Goal: Task Accomplishment & Management: Complete application form

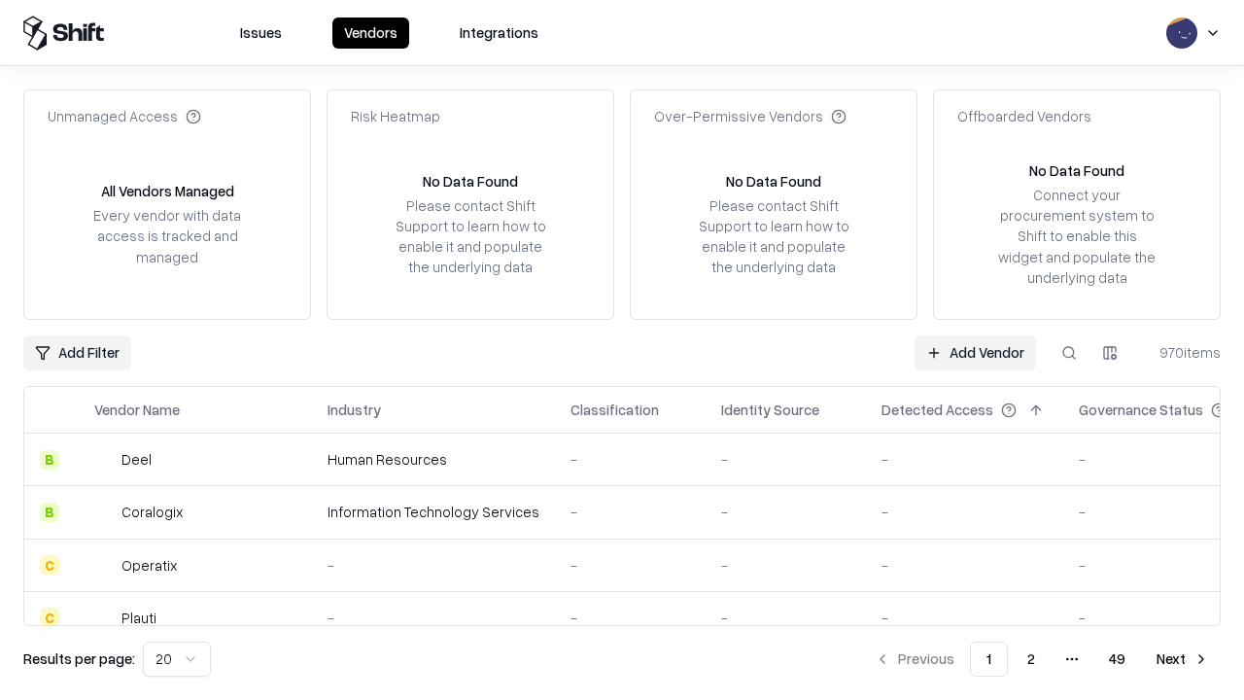
click at [975, 352] on link "Add Vendor" at bounding box center [975, 352] width 121 height 35
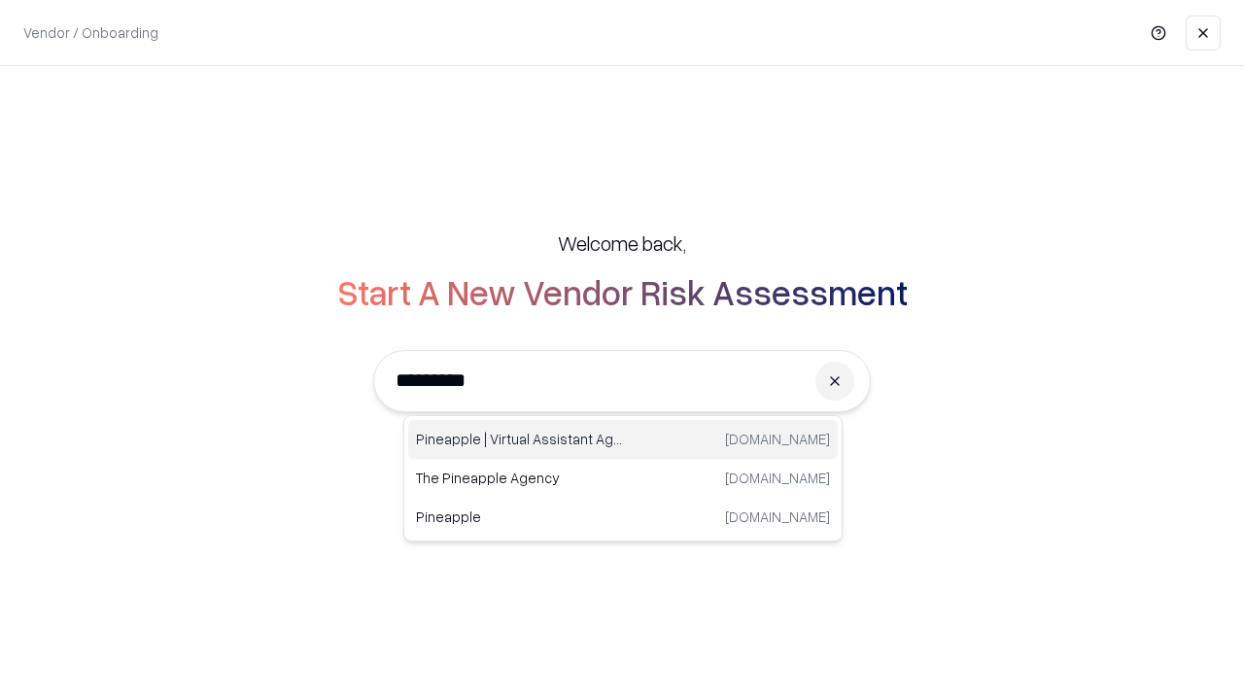
click at [623, 439] on div "Pineapple | Virtual Assistant Agency trypineapple.com" at bounding box center [623, 439] width 430 height 39
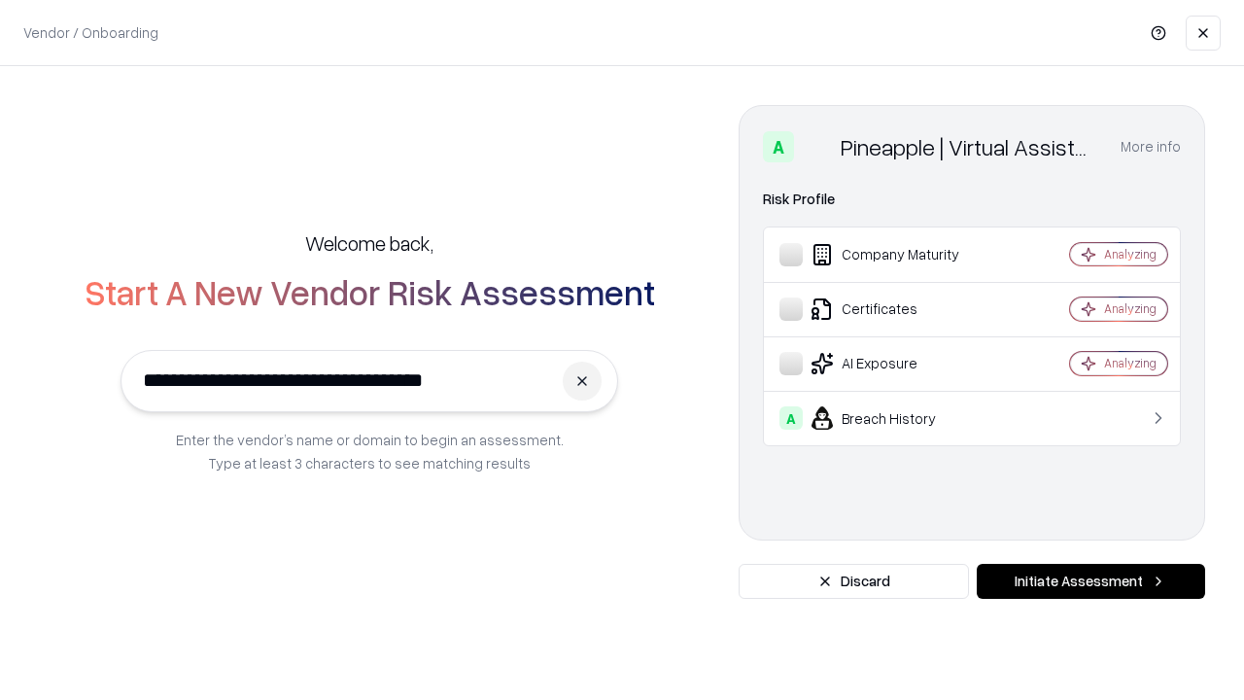
type input "**********"
click at [1090, 581] on button "Initiate Assessment" at bounding box center [1091, 581] width 228 height 35
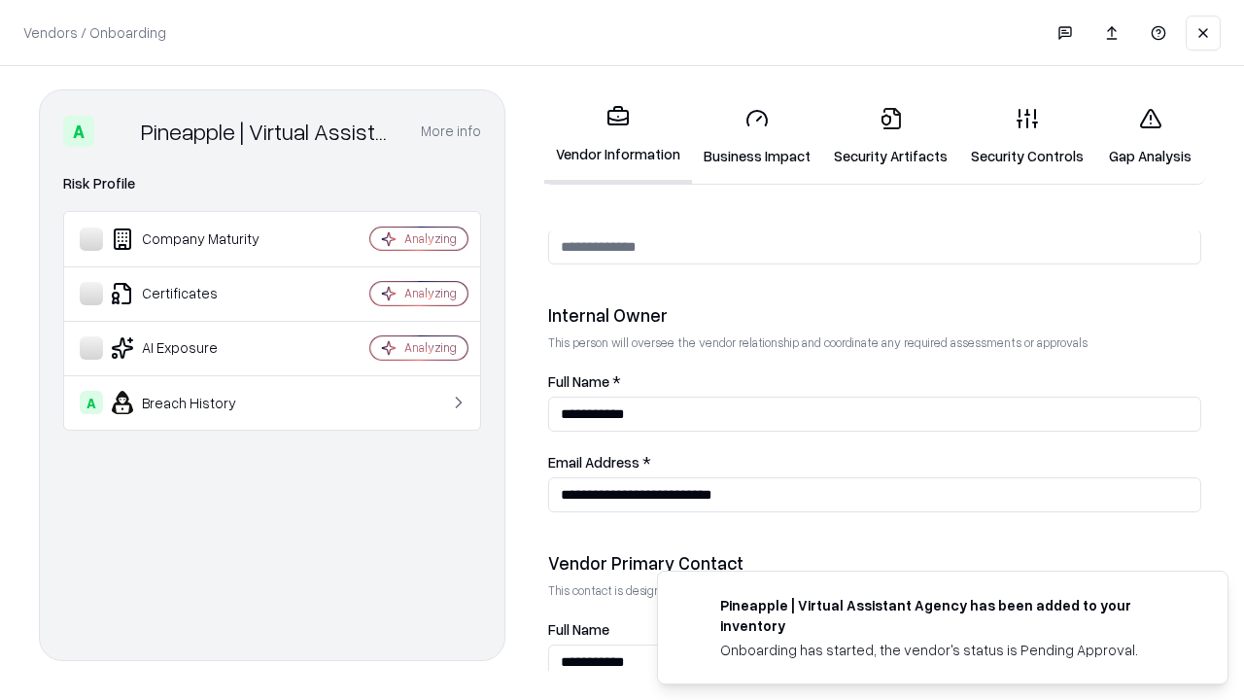
scroll to position [1007, 0]
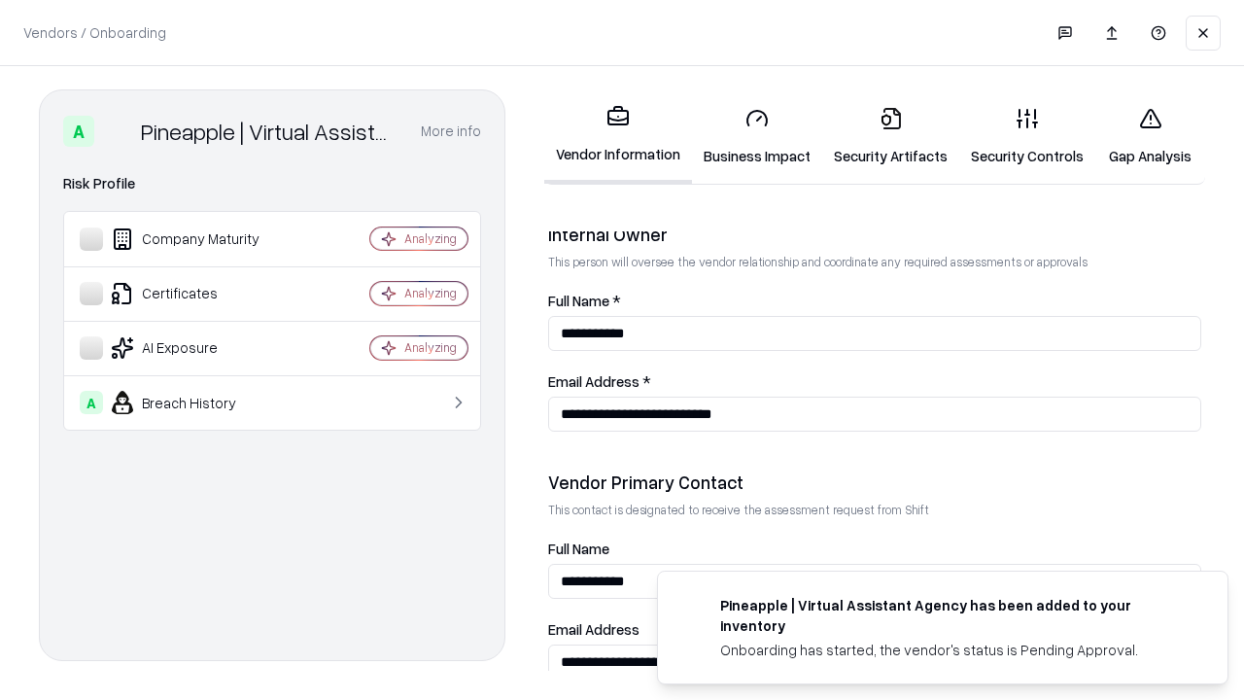
click at [757, 136] on link "Business Impact" at bounding box center [757, 136] width 130 height 90
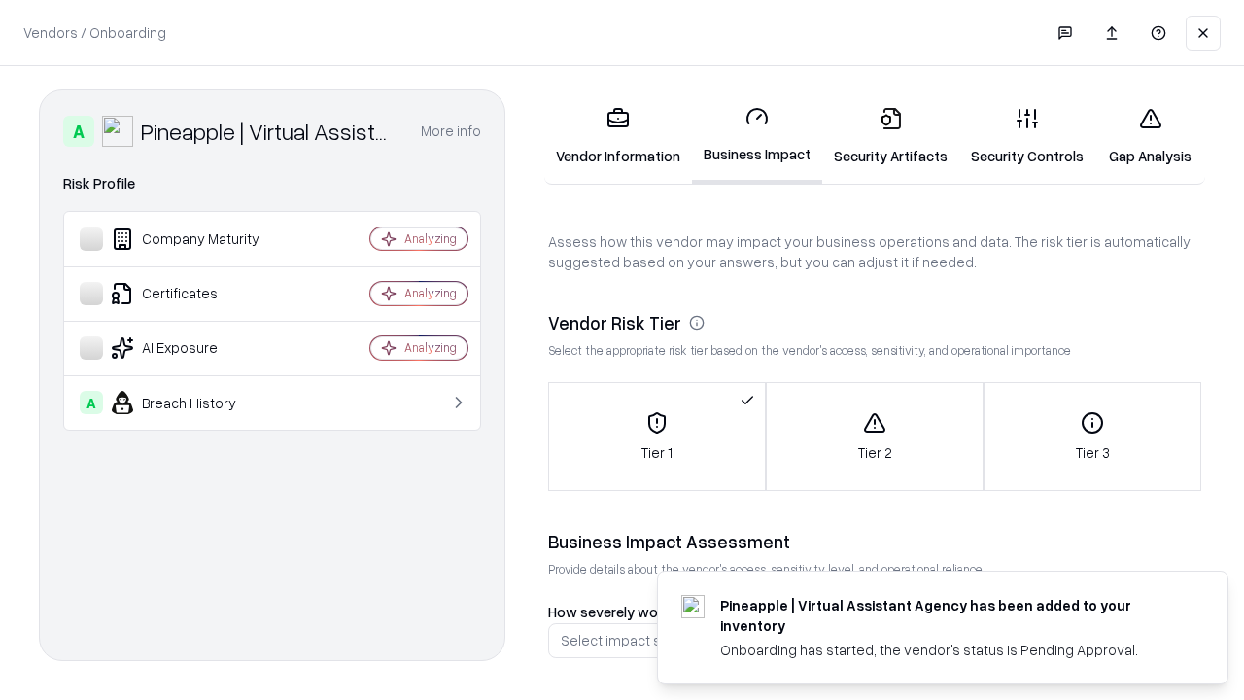
click at [890, 136] on link "Security Artifacts" at bounding box center [890, 136] width 137 height 90
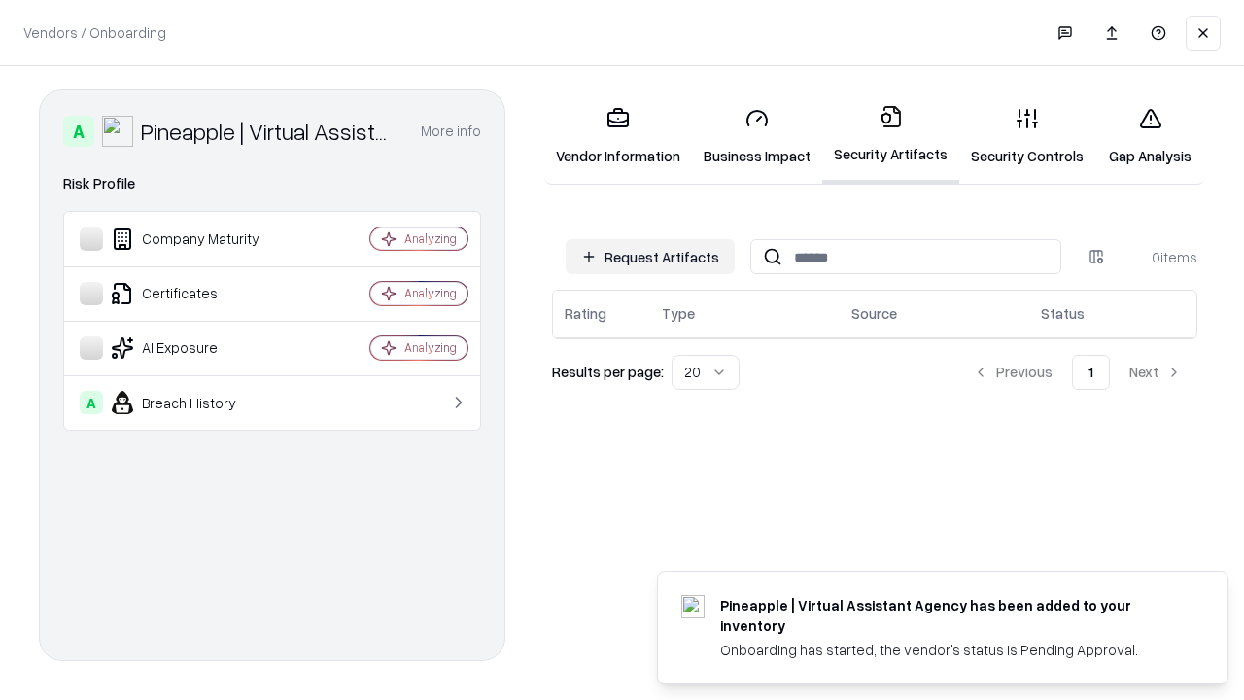
click at [650, 257] on button "Request Artifacts" at bounding box center [650, 256] width 169 height 35
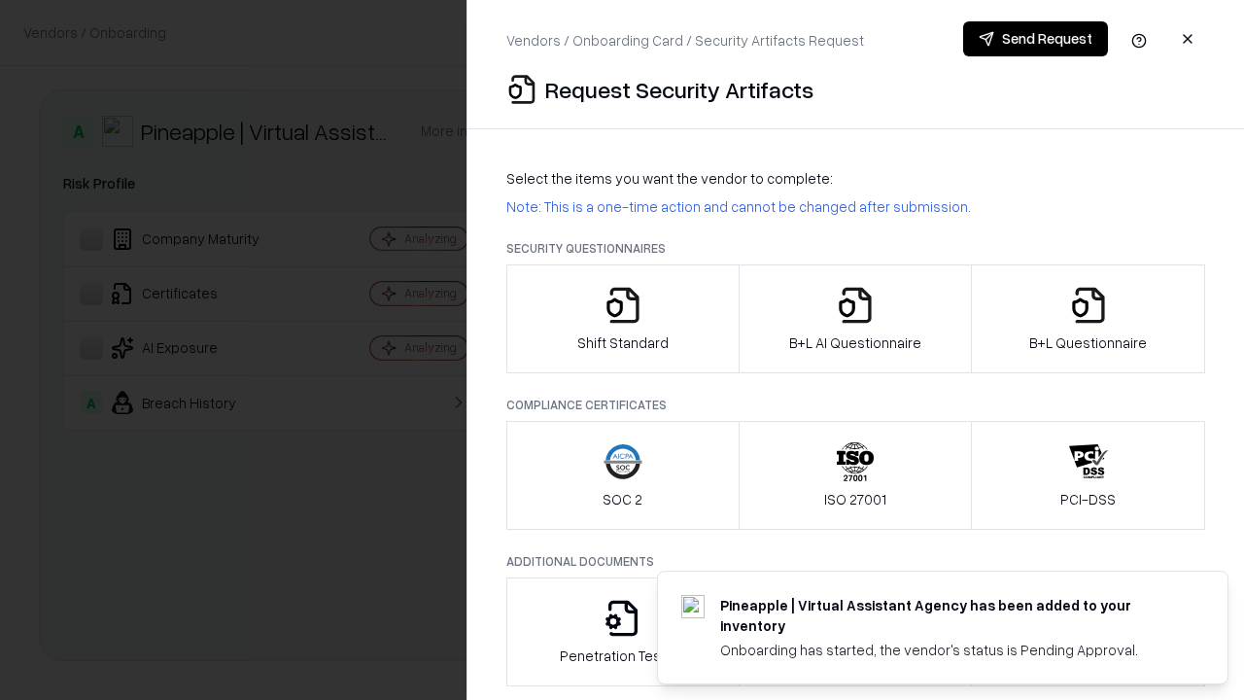
click at [622, 319] on icon "button" at bounding box center [623, 305] width 39 height 39
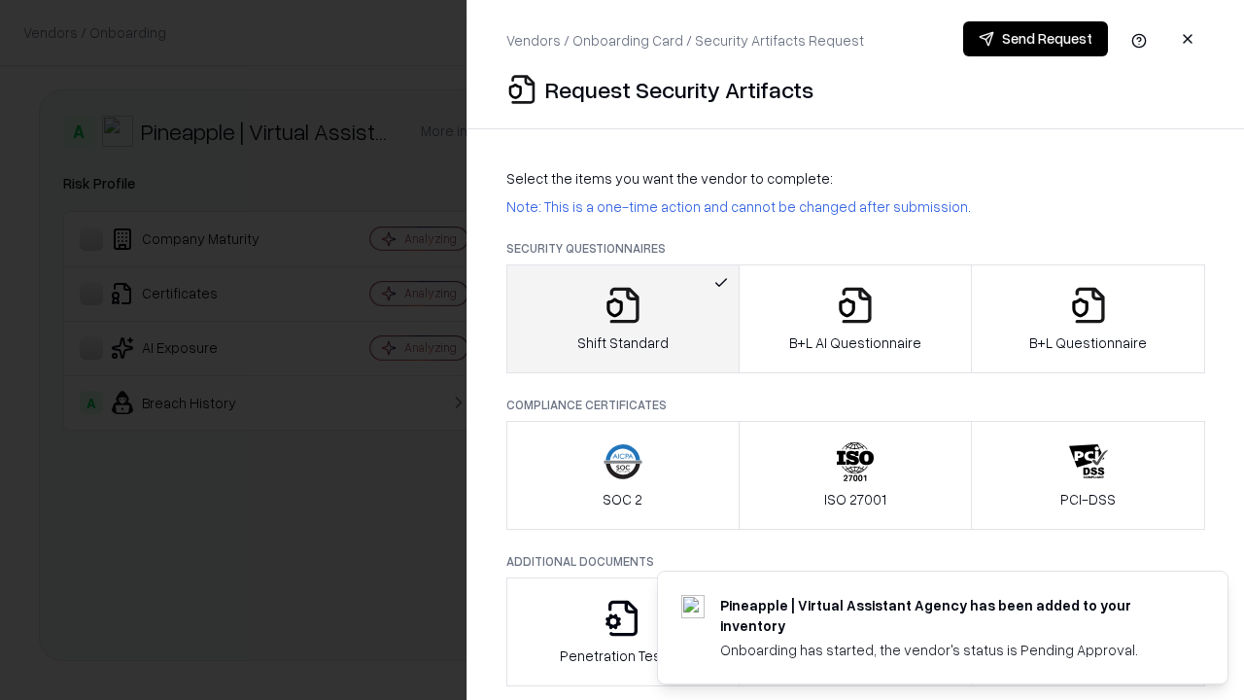
click at [1035, 39] on button "Send Request" at bounding box center [1035, 38] width 145 height 35
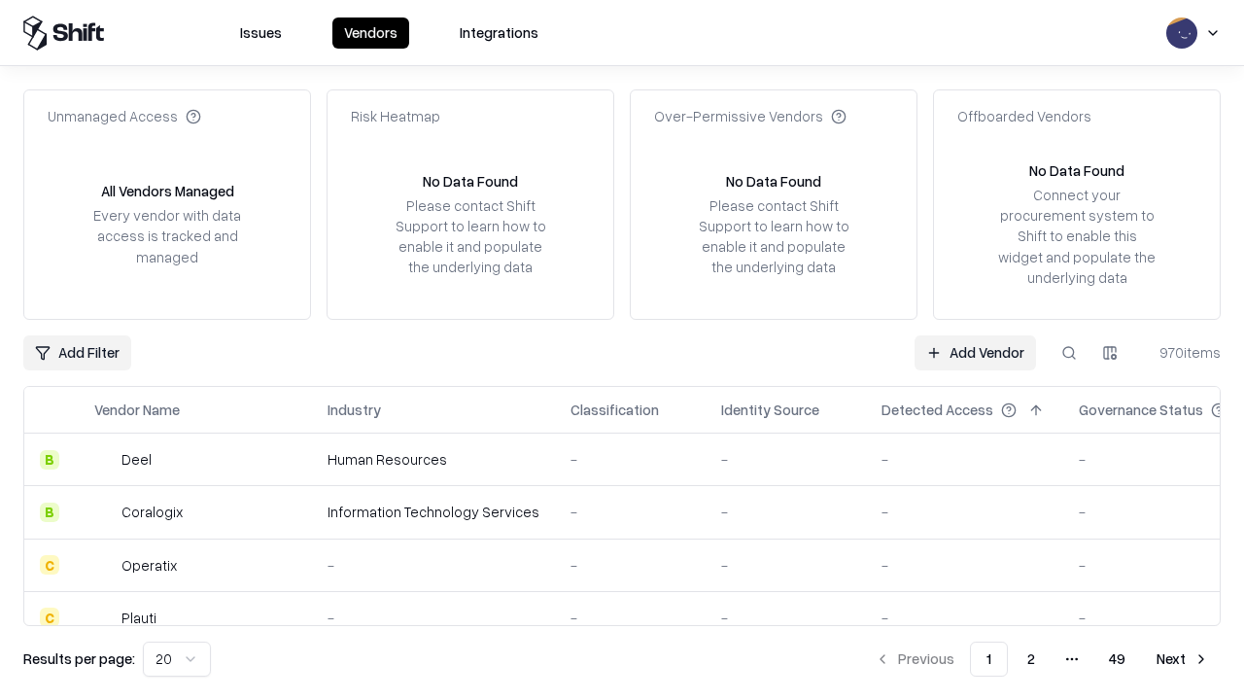
click at [1069, 352] on button at bounding box center [1069, 352] width 35 height 35
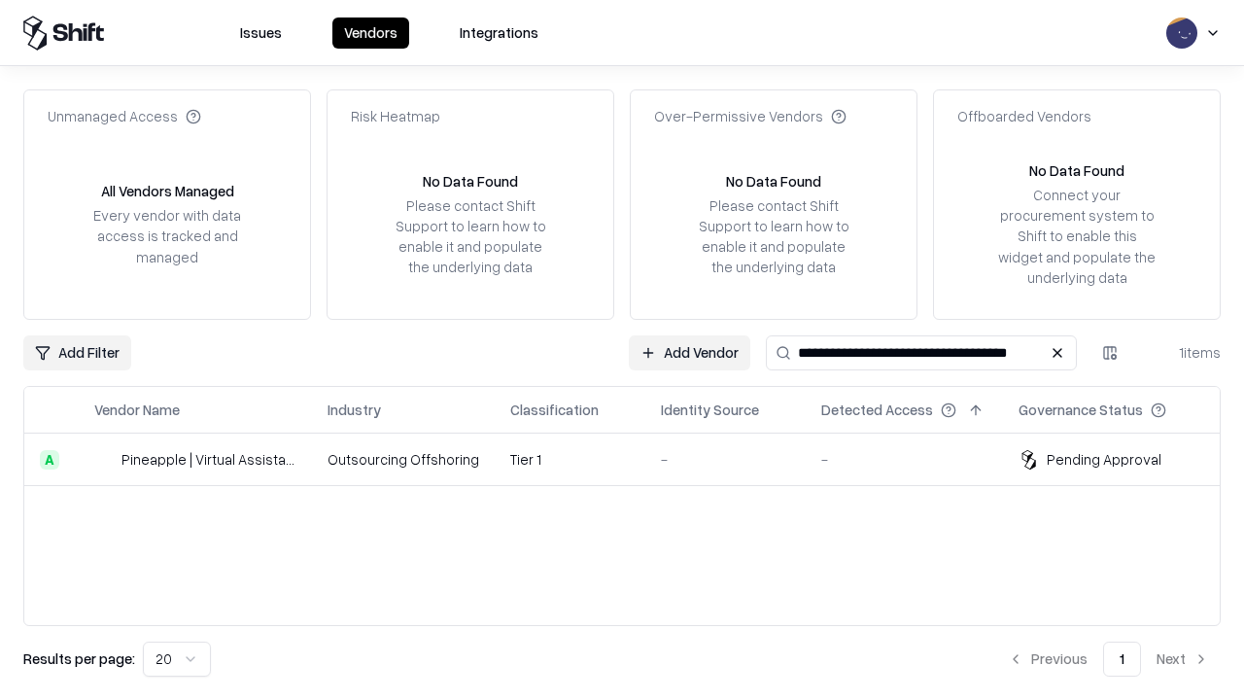
type input "**********"
click at [634, 459] on td "Tier 1" at bounding box center [570, 459] width 151 height 52
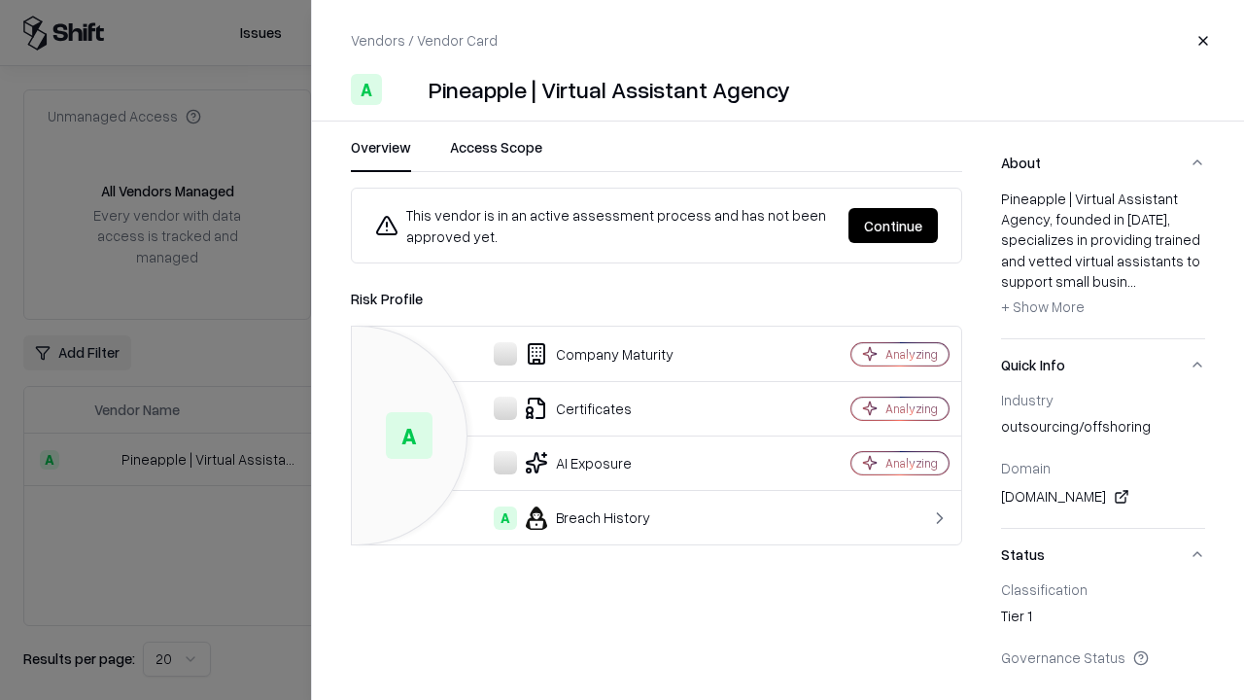
click at [893, 225] on button "Continue" at bounding box center [892, 225] width 89 height 35
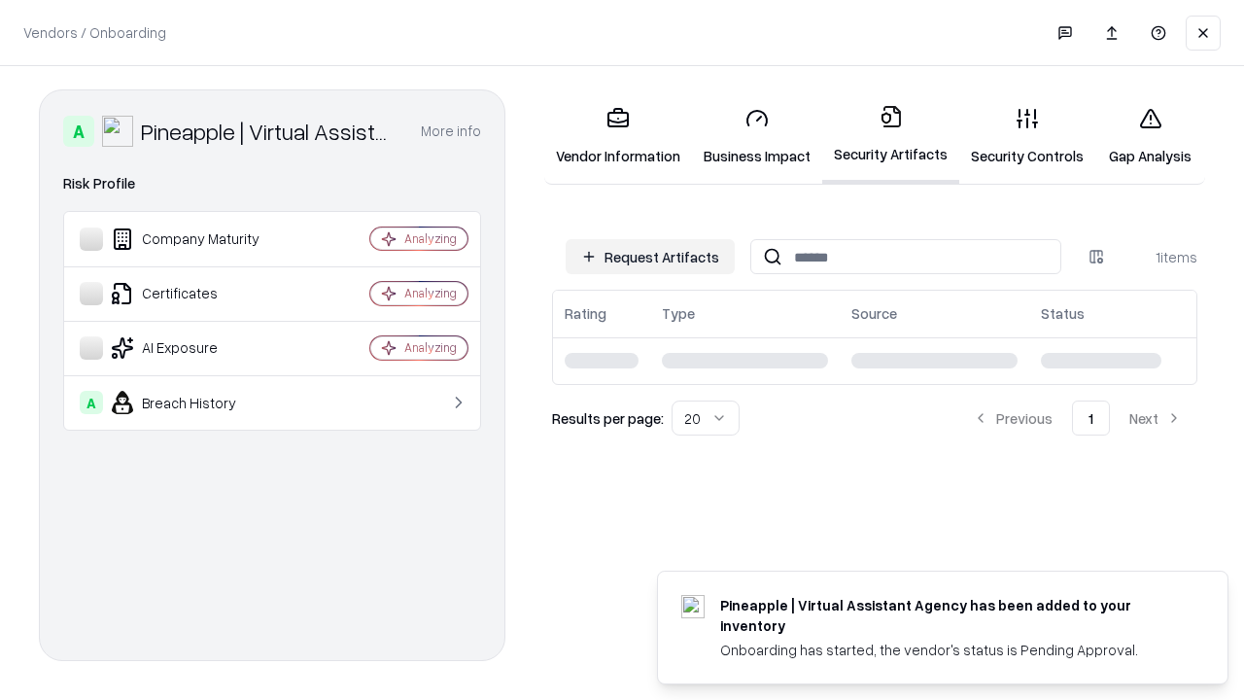
click at [1027, 136] on link "Security Controls" at bounding box center [1027, 136] width 136 height 90
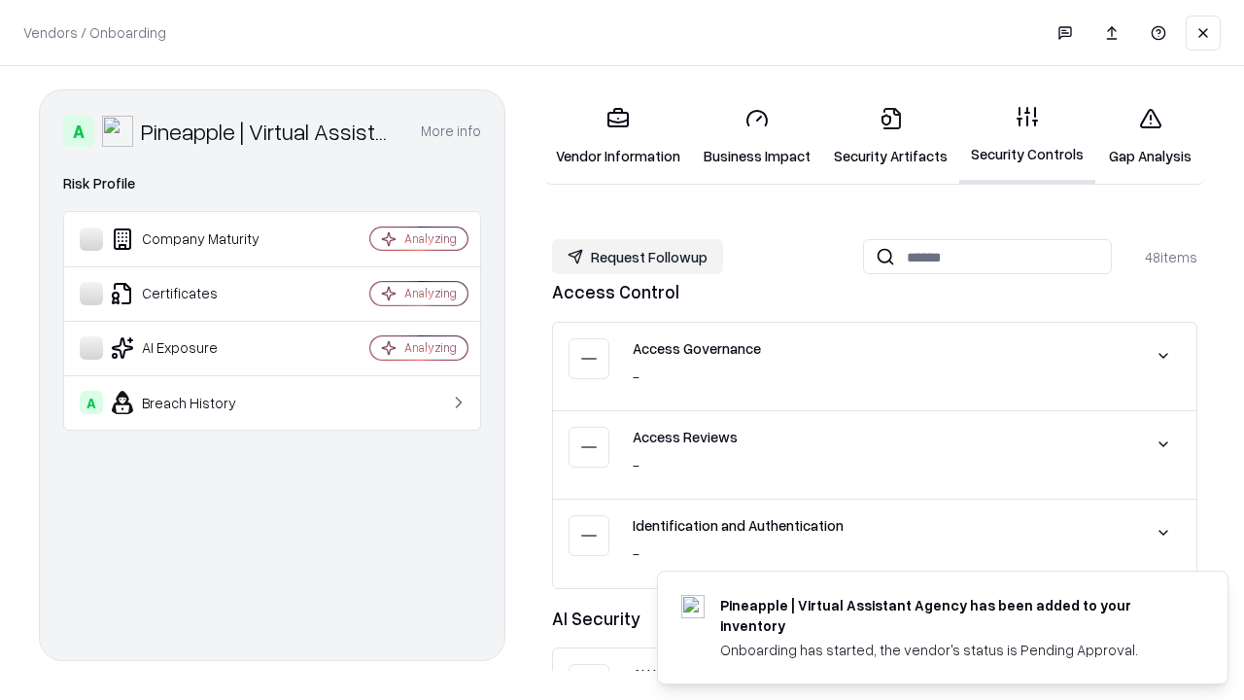
click at [638, 257] on button "Request Followup" at bounding box center [637, 256] width 171 height 35
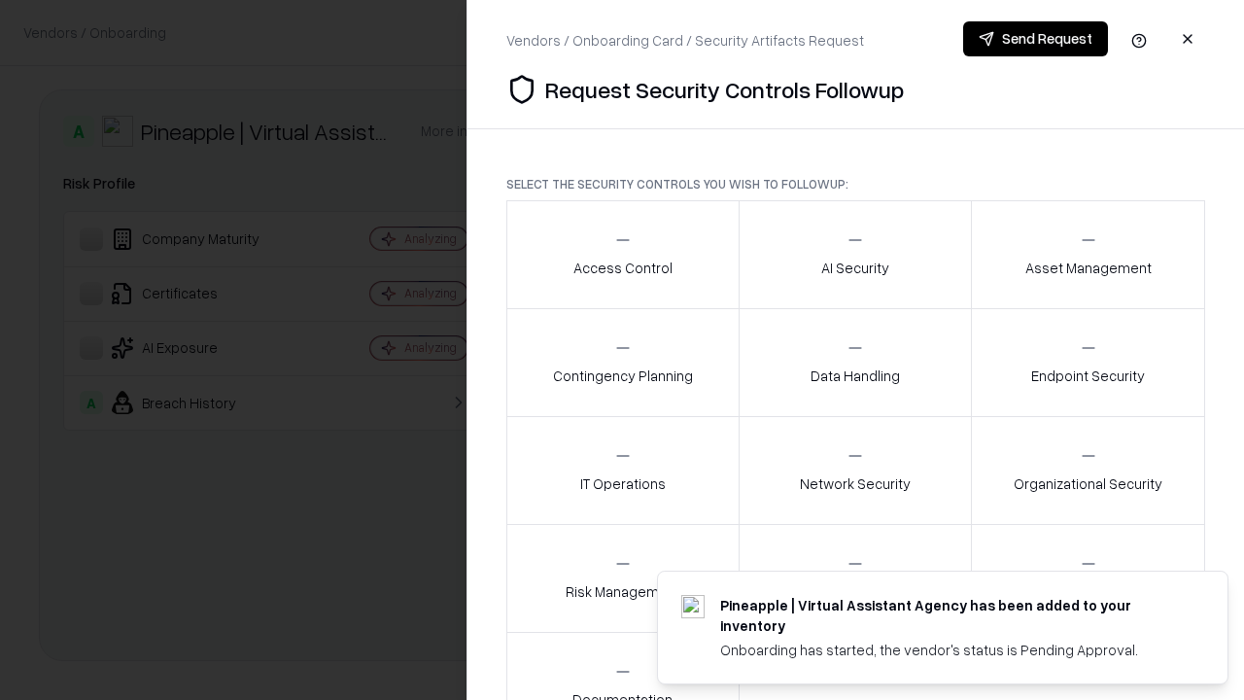
click at [622, 255] on div "Access Control" at bounding box center [622, 254] width 99 height 48
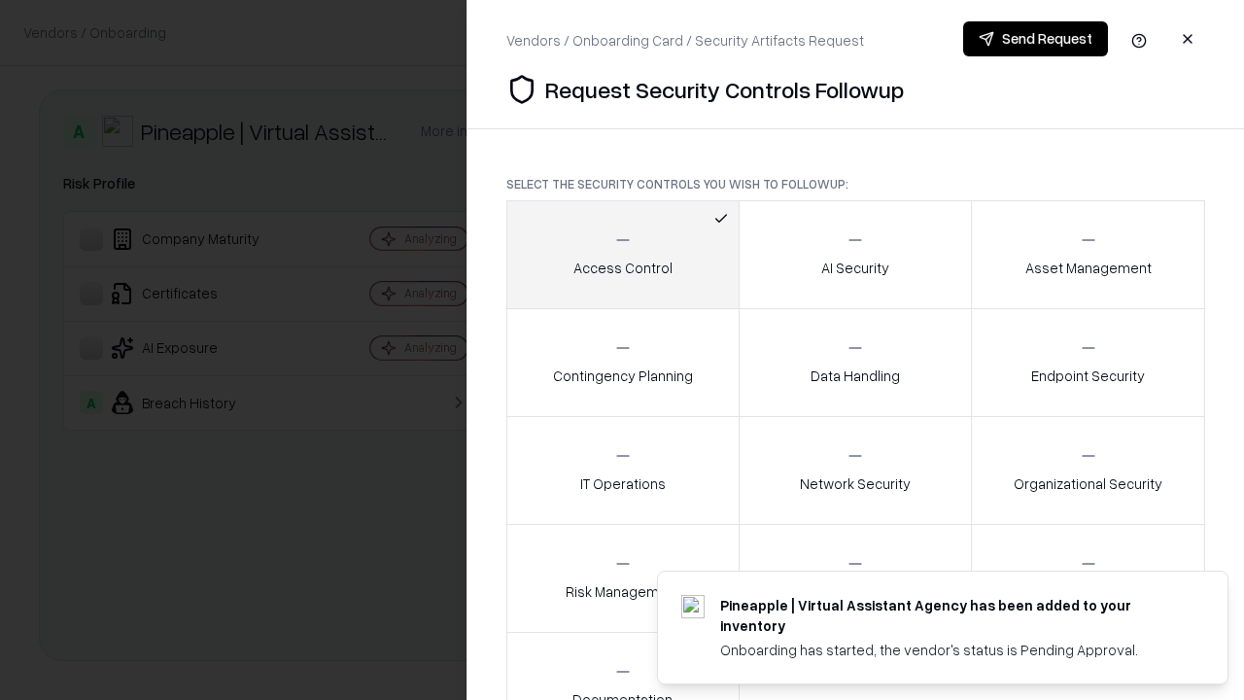
click at [1035, 39] on button "Send Request" at bounding box center [1035, 38] width 145 height 35
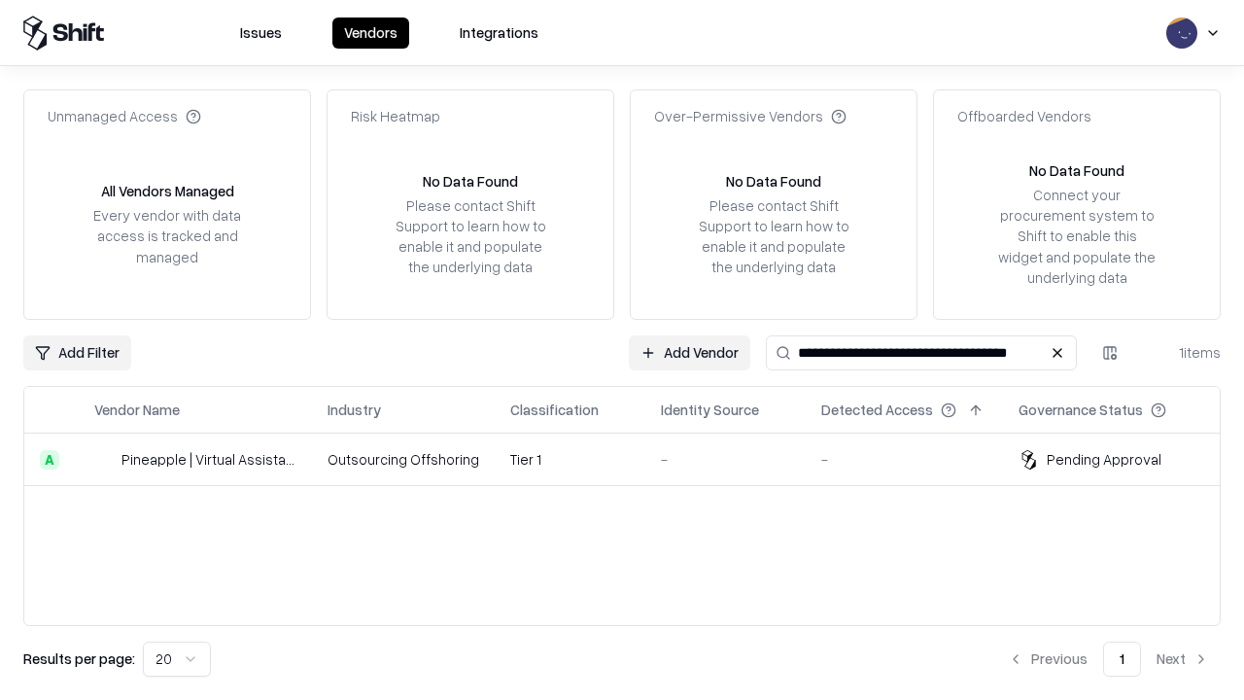
type input "**********"
click at [634, 459] on td "Tier 1" at bounding box center [570, 459] width 151 height 52
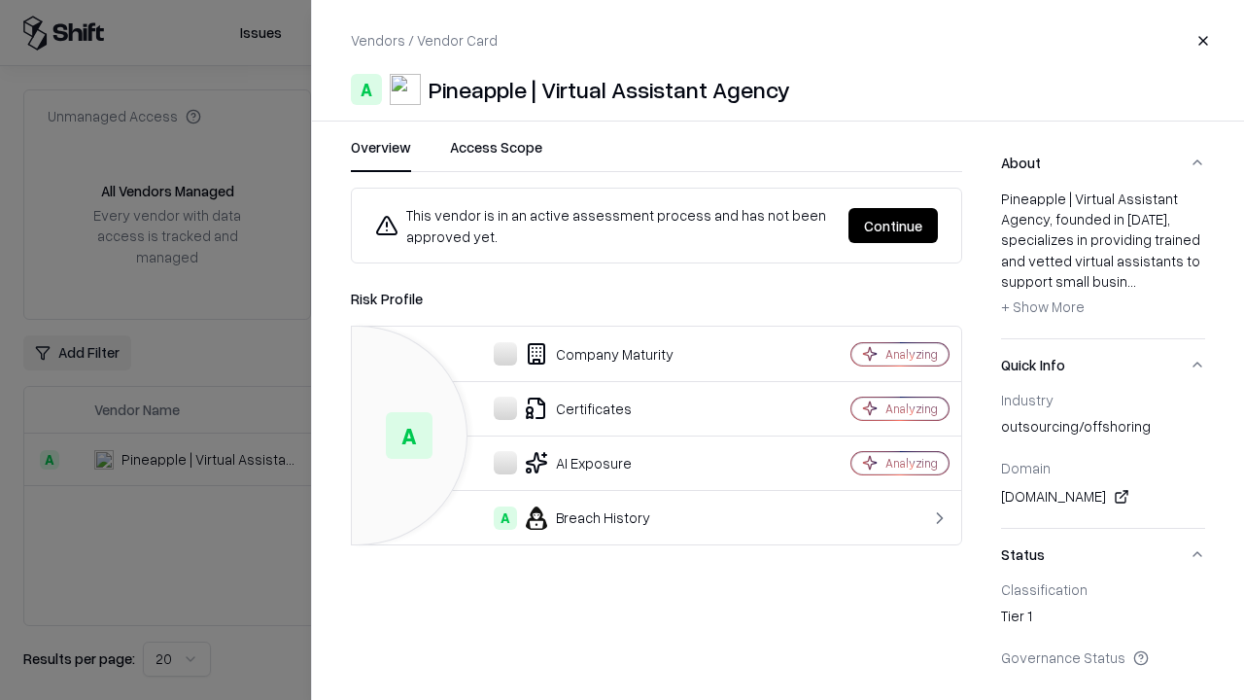
click at [893, 225] on button "Continue" at bounding box center [892, 225] width 89 height 35
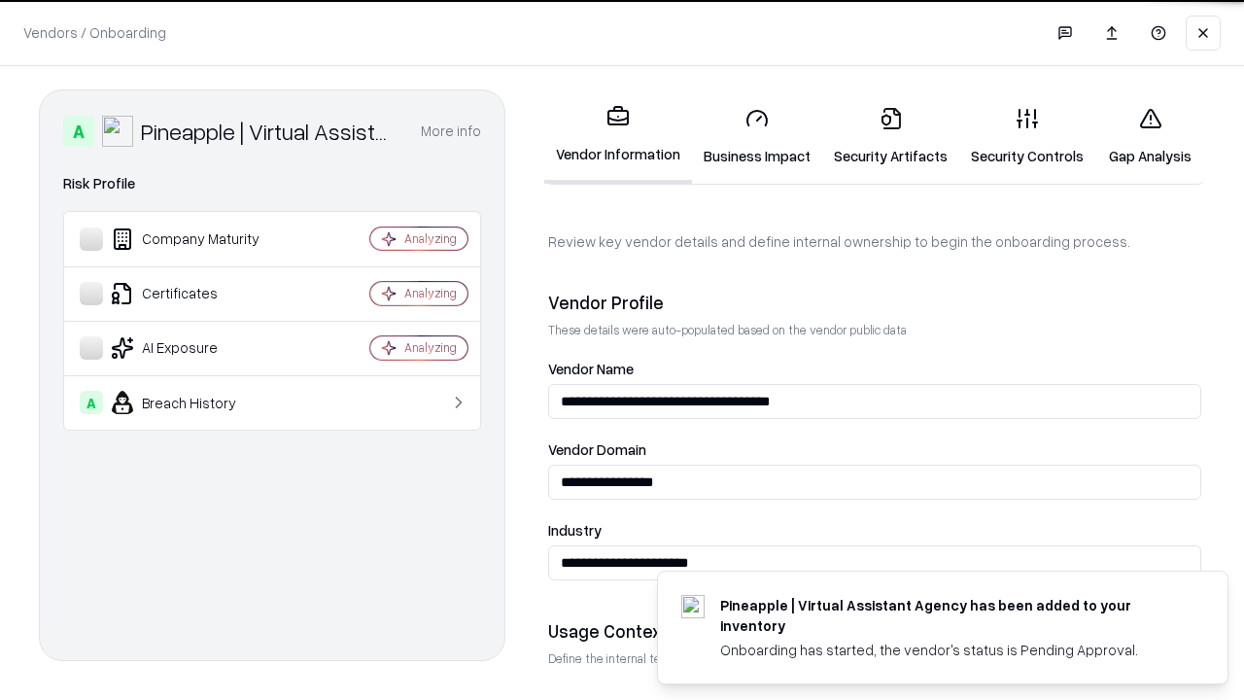
click at [1150, 136] on link "Gap Analysis" at bounding box center [1150, 136] width 110 height 90
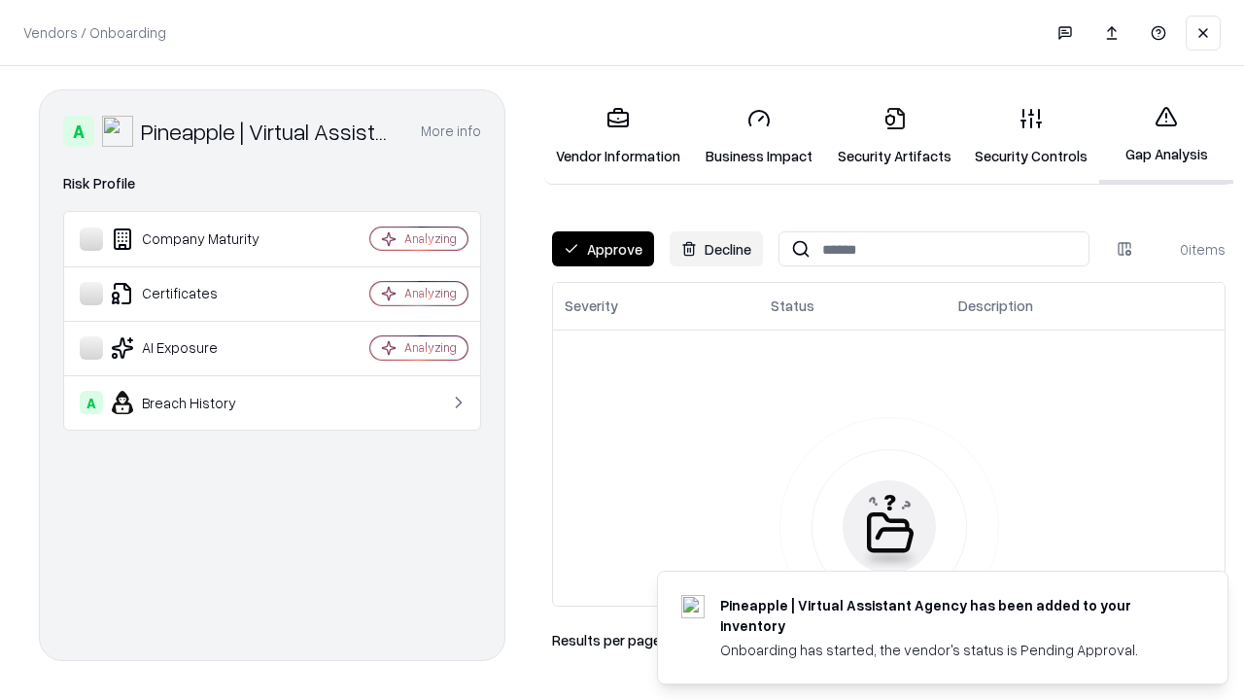
click at [603, 249] on button "Approve" at bounding box center [603, 248] width 102 height 35
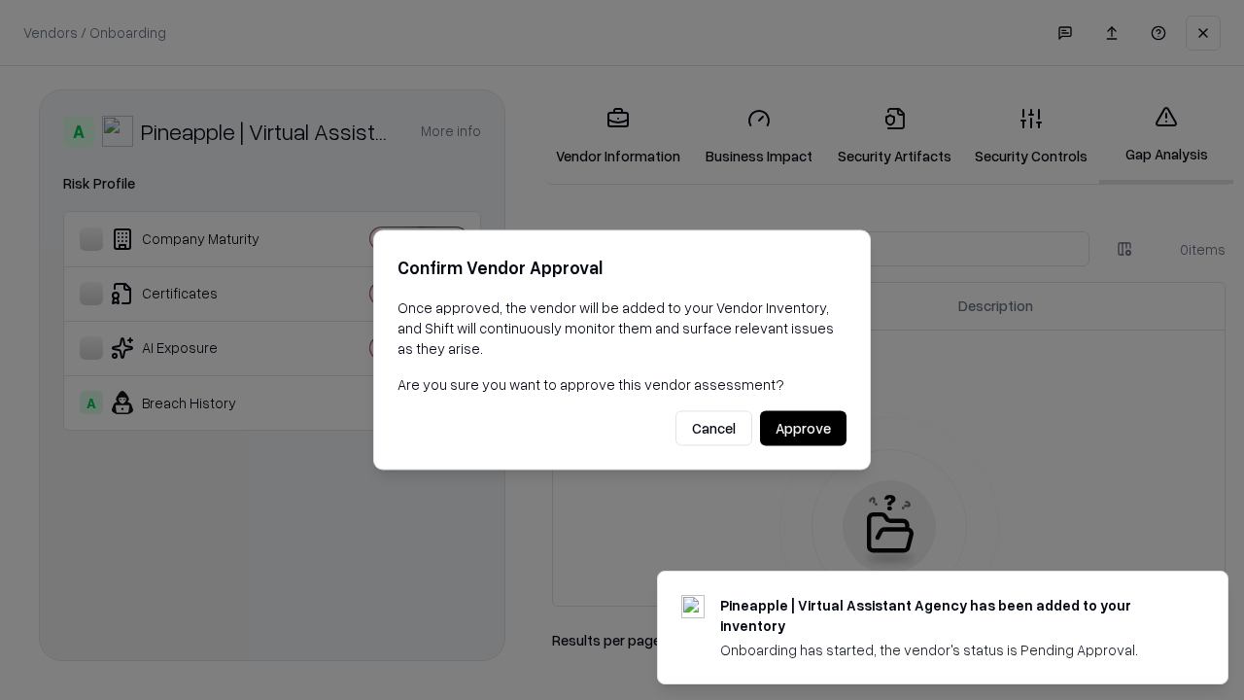
click at [803, 428] on button "Approve" at bounding box center [803, 428] width 86 height 35
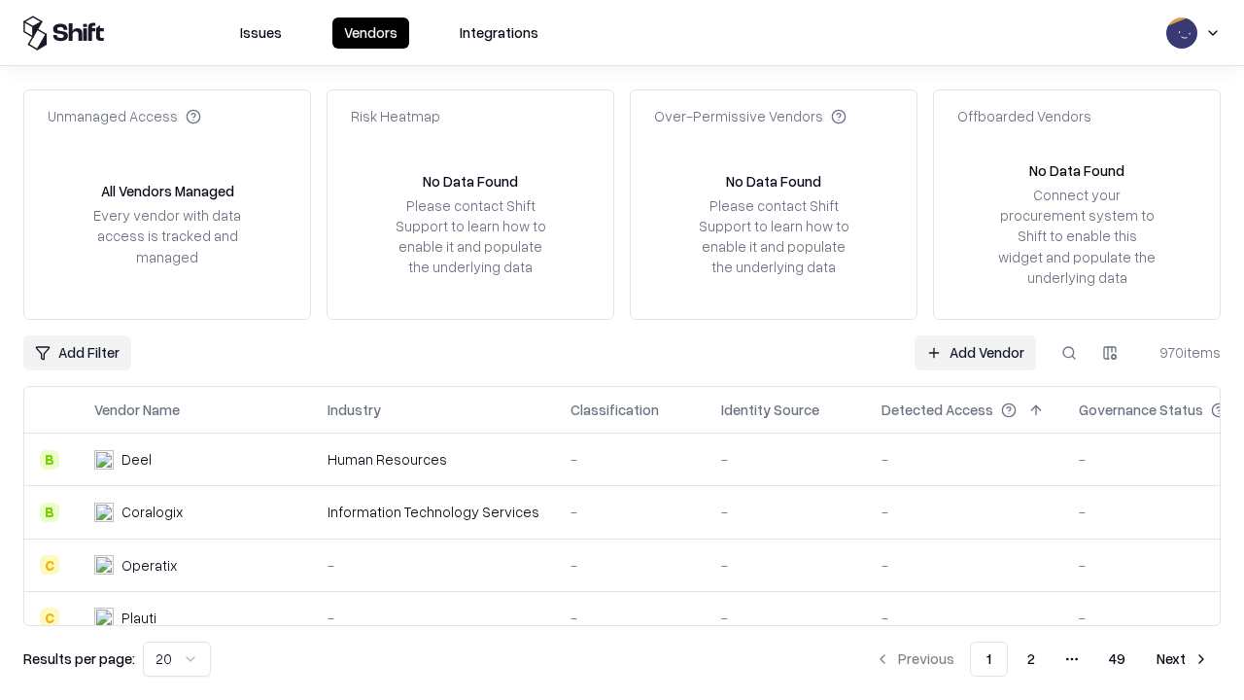
type input "**********"
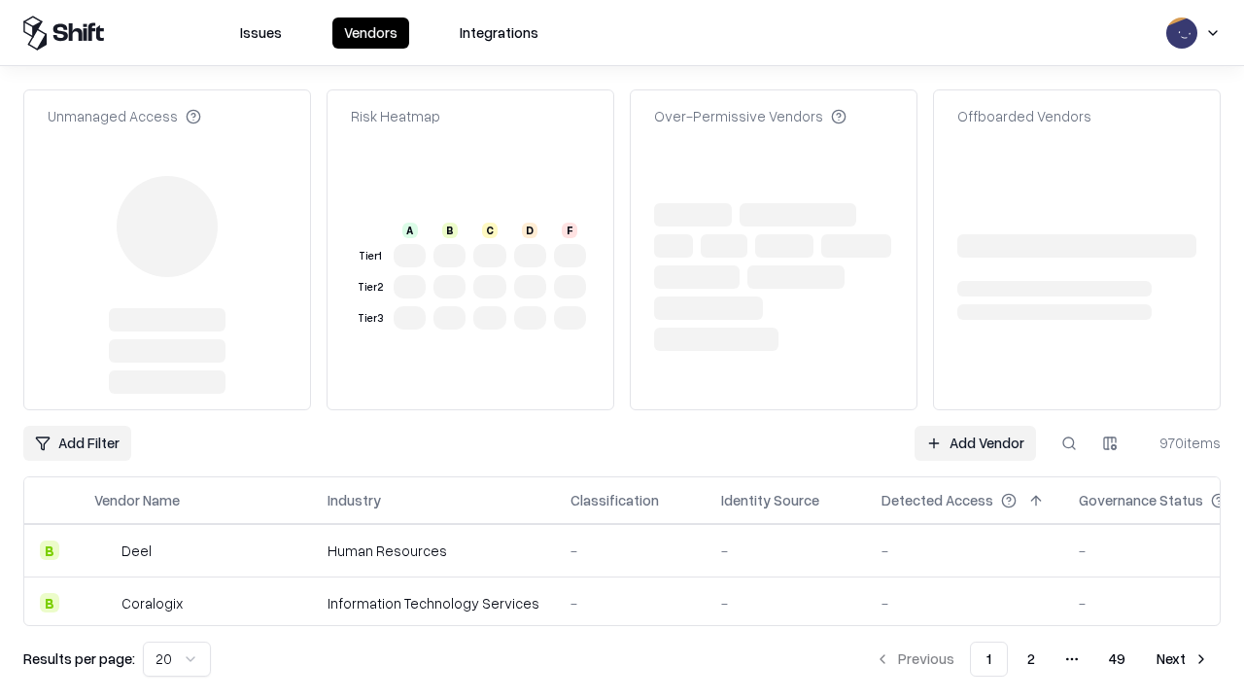
click at [975, 426] on link "Add Vendor" at bounding box center [975, 443] width 121 height 35
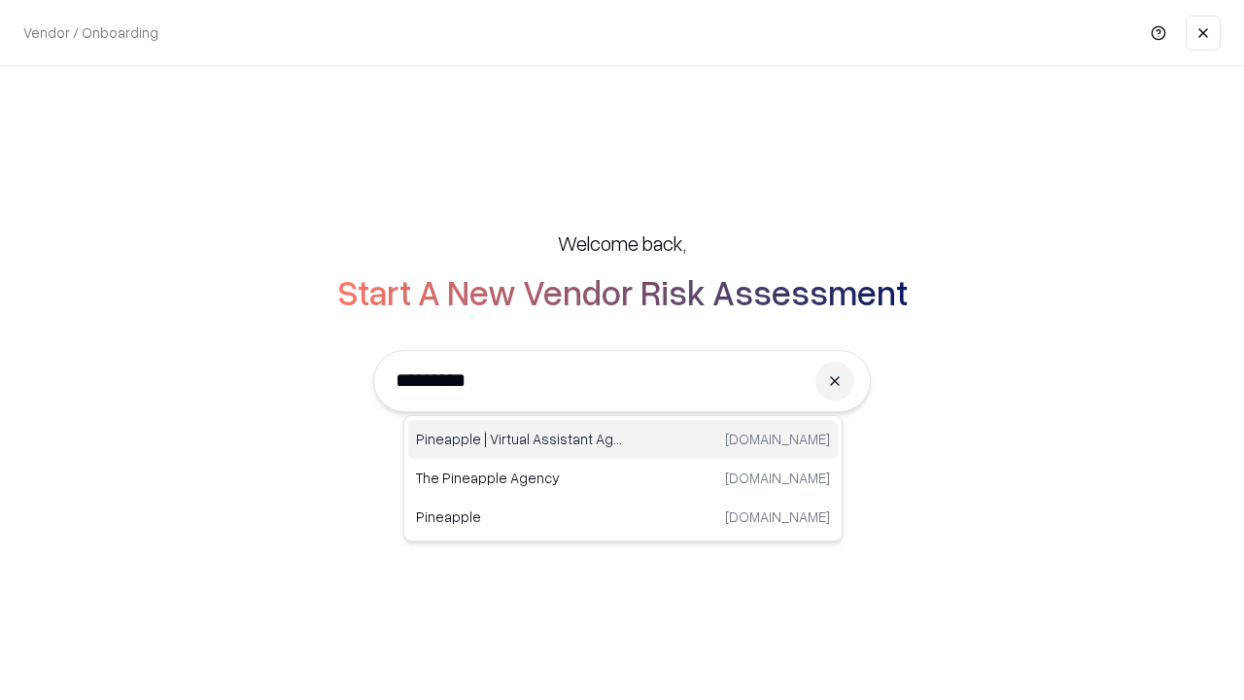
click at [623, 439] on div "Pineapple | Virtual Assistant Agency trypineapple.com" at bounding box center [623, 439] width 430 height 39
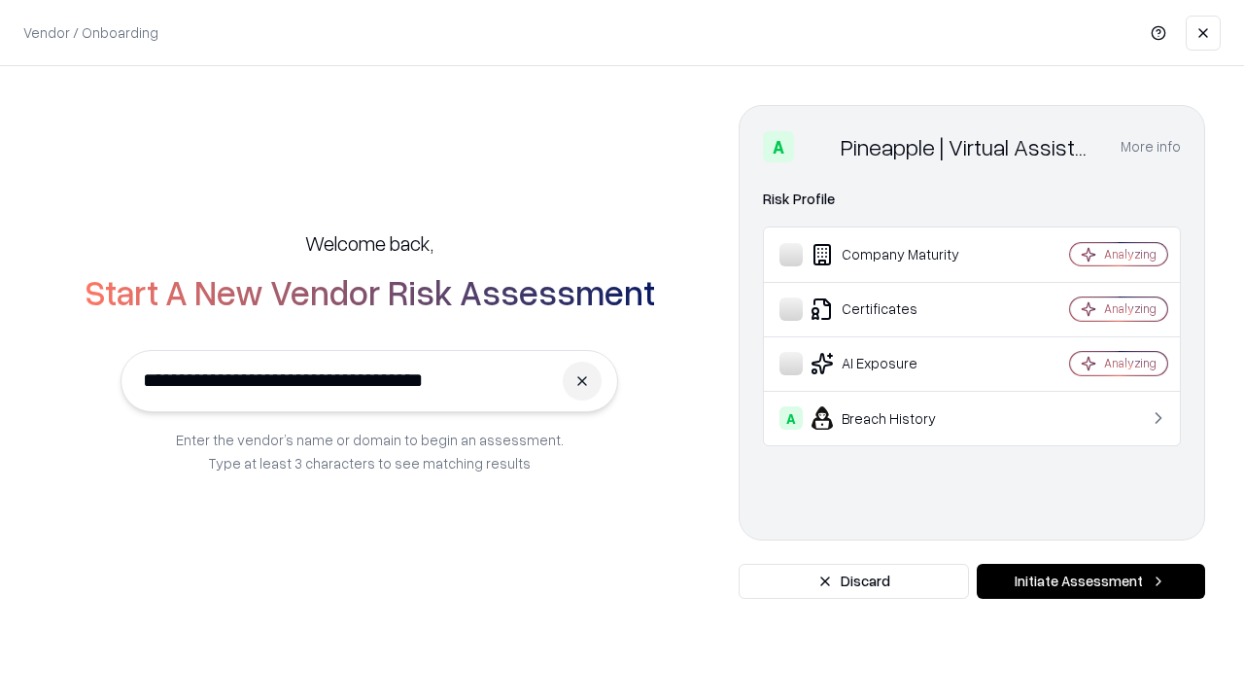
type input "**********"
click at [1090, 581] on button "Initiate Assessment" at bounding box center [1091, 581] width 228 height 35
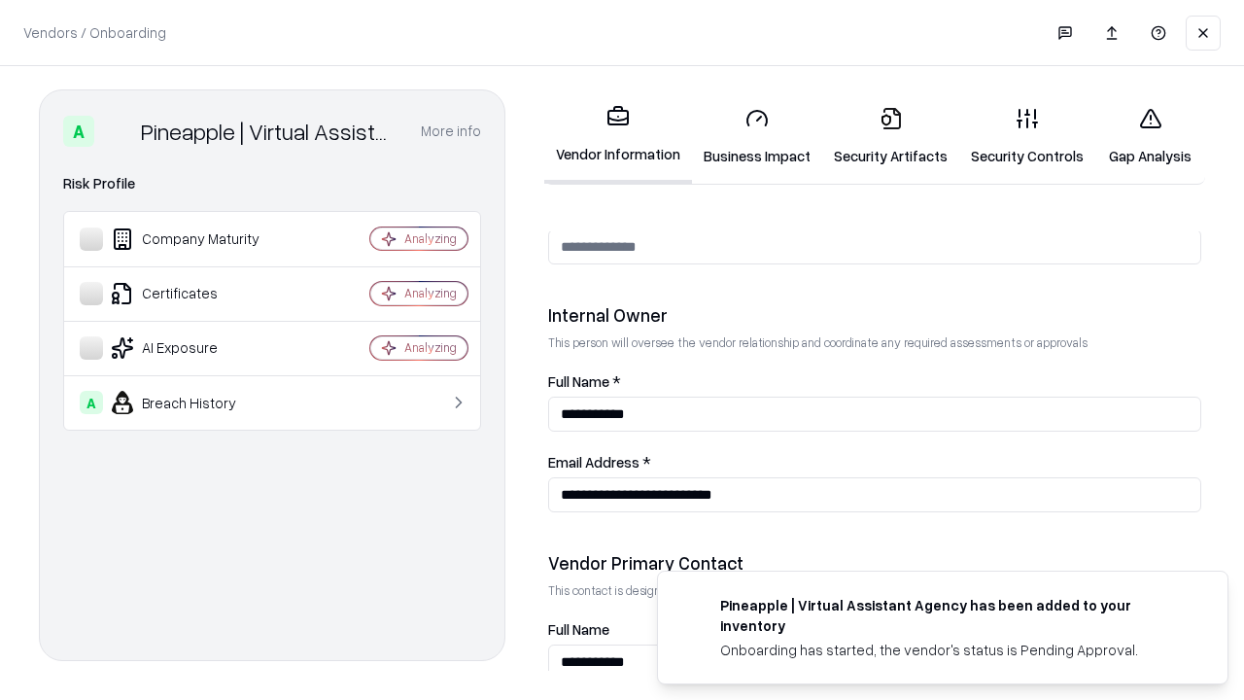
scroll to position [1007, 0]
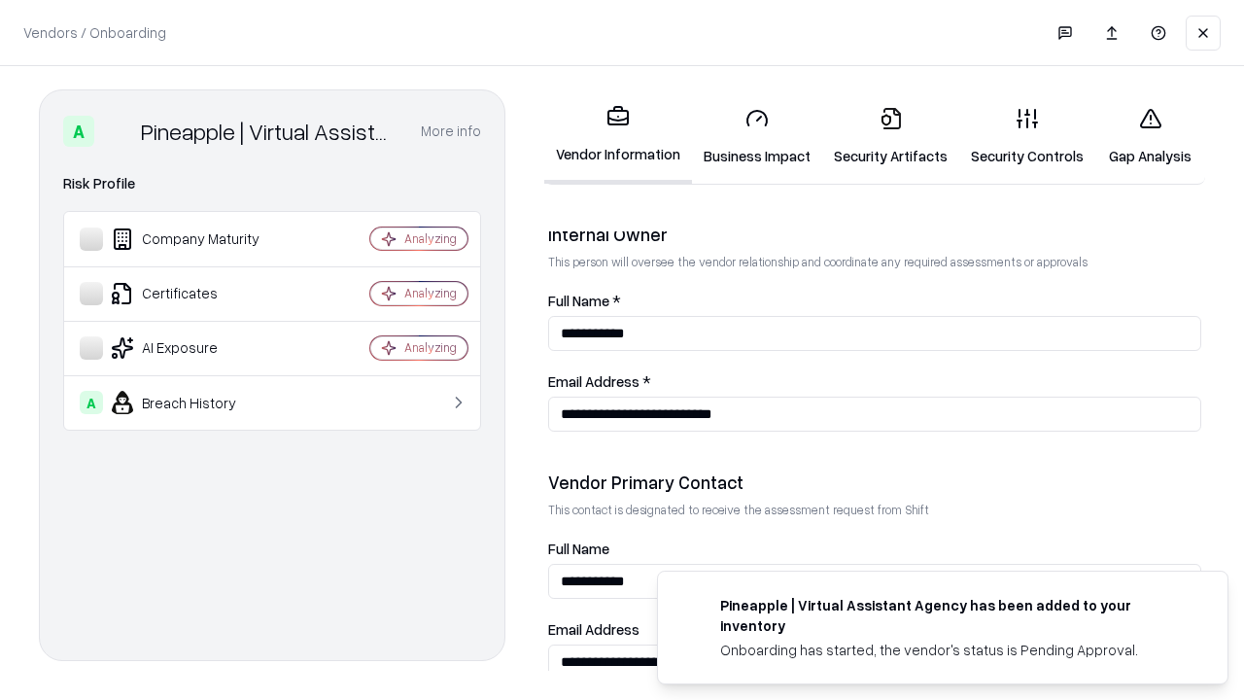
click at [1150, 136] on link "Gap Analysis" at bounding box center [1150, 136] width 110 height 90
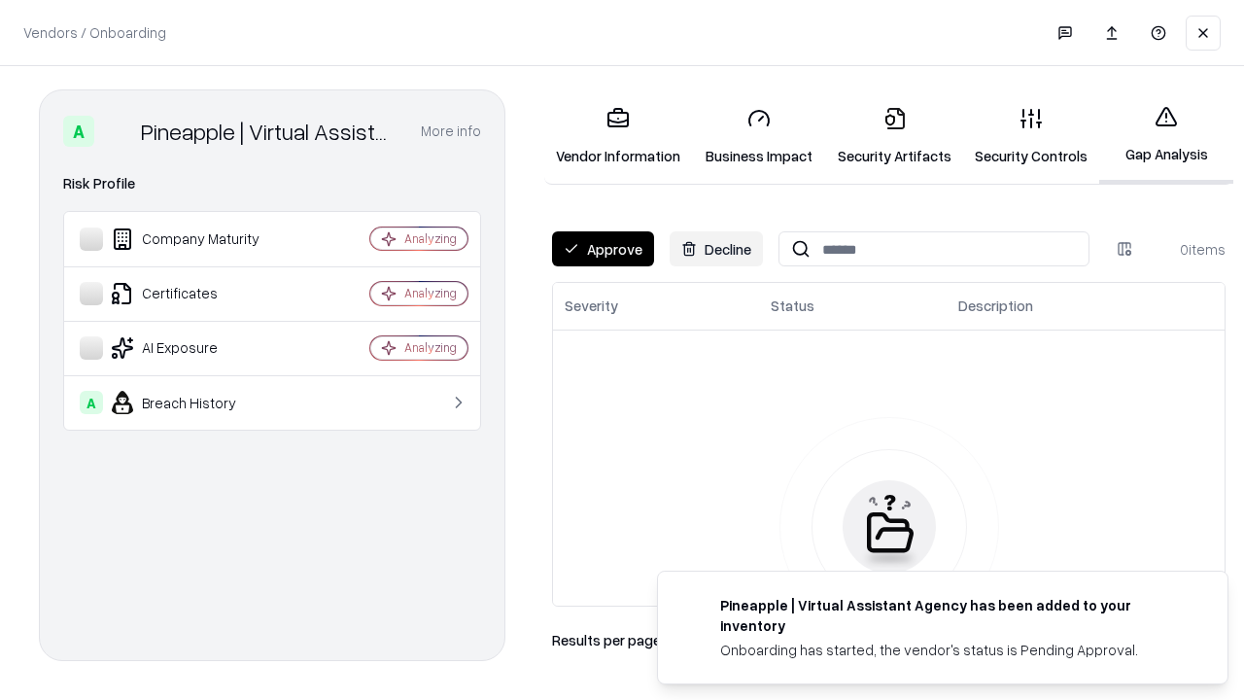
click at [603, 249] on button "Approve" at bounding box center [603, 248] width 102 height 35
